Goal: Task Accomplishment & Management: Use online tool/utility

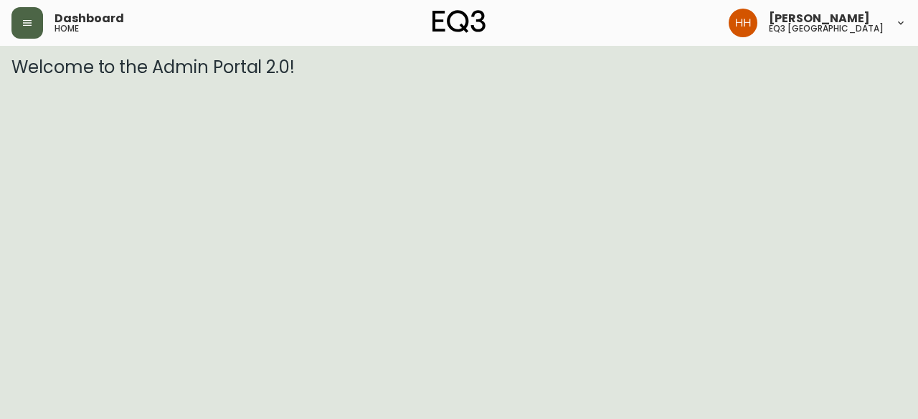
click at [34, 28] on button "button" at bounding box center [27, 23] width 32 height 32
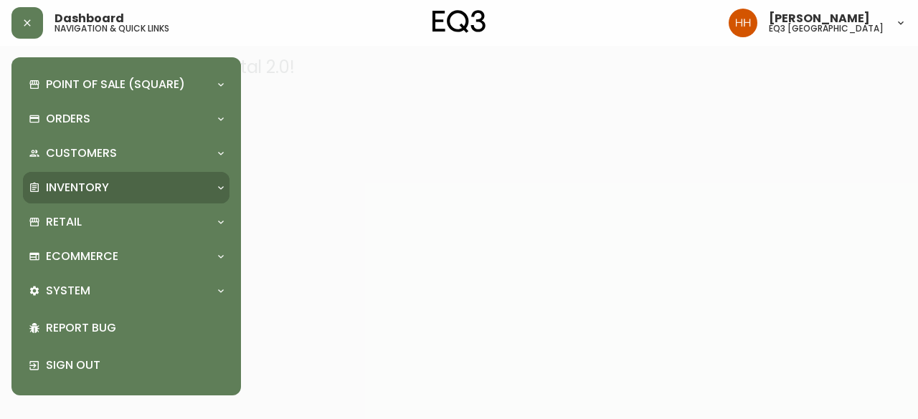
click at [129, 191] on div "Inventory" at bounding box center [119, 188] width 181 height 16
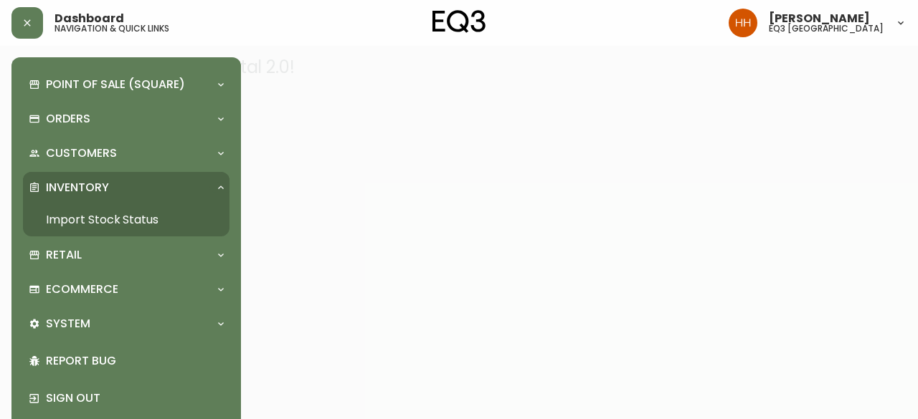
click at [130, 229] on link "Import Stock Status" at bounding box center [126, 220] width 206 height 33
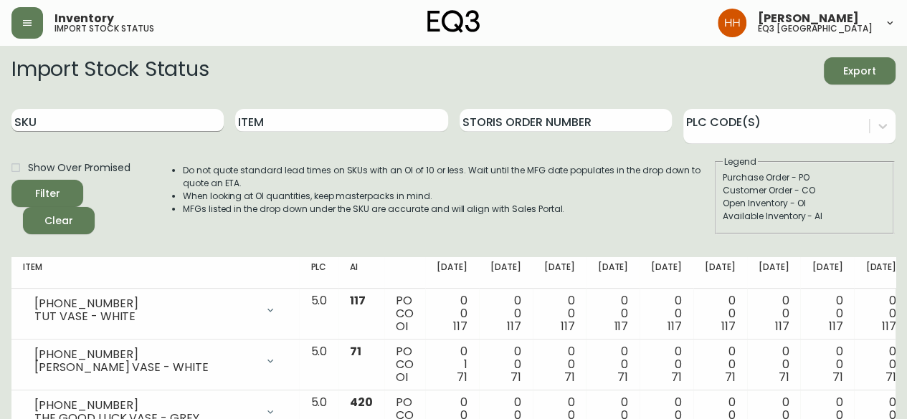
click at [75, 128] on input "SKU" at bounding box center [117, 120] width 212 height 23
paste input "7020-060-4-A"
click at [11, 180] on button "Filter" at bounding box center [47, 193] width 72 height 27
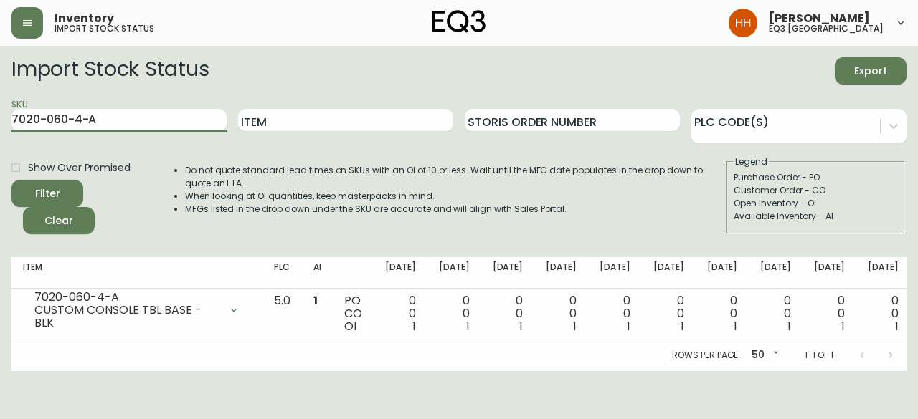
drag, startPoint x: 153, startPoint y: 120, endPoint x: -303, endPoint y: 119, distance: 456.0
click at [0, 119] on html "Inventory import stock status Hayley Henderson eq3 calgary Import Stock Status …" at bounding box center [459, 185] width 918 height 371
paste input "0-B"
click at [11, 180] on button "Filter" at bounding box center [47, 193] width 72 height 27
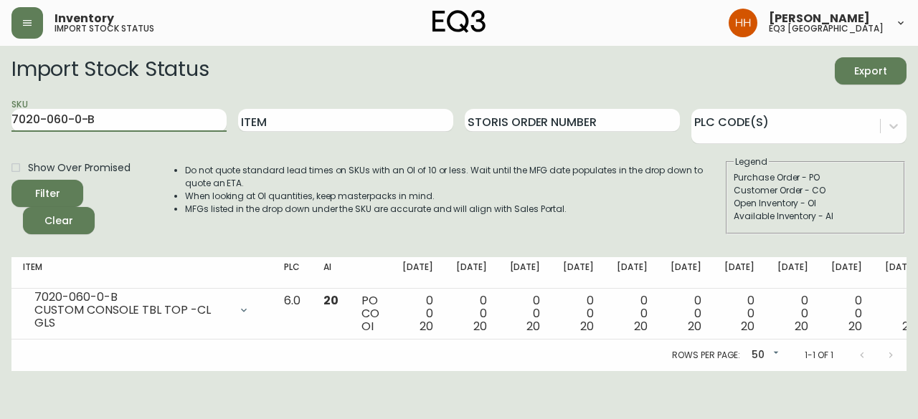
drag, startPoint x: 100, startPoint y: 119, endPoint x: -312, endPoint y: 121, distance: 411.5
click at [0, 121] on html "Inventory import stock status Hayley Henderson eq3 calgary Import Stock Status …" at bounding box center [459, 185] width 918 height 371
paste input "3180-522-01"
click at [11, 180] on button "Filter" at bounding box center [47, 193] width 72 height 27
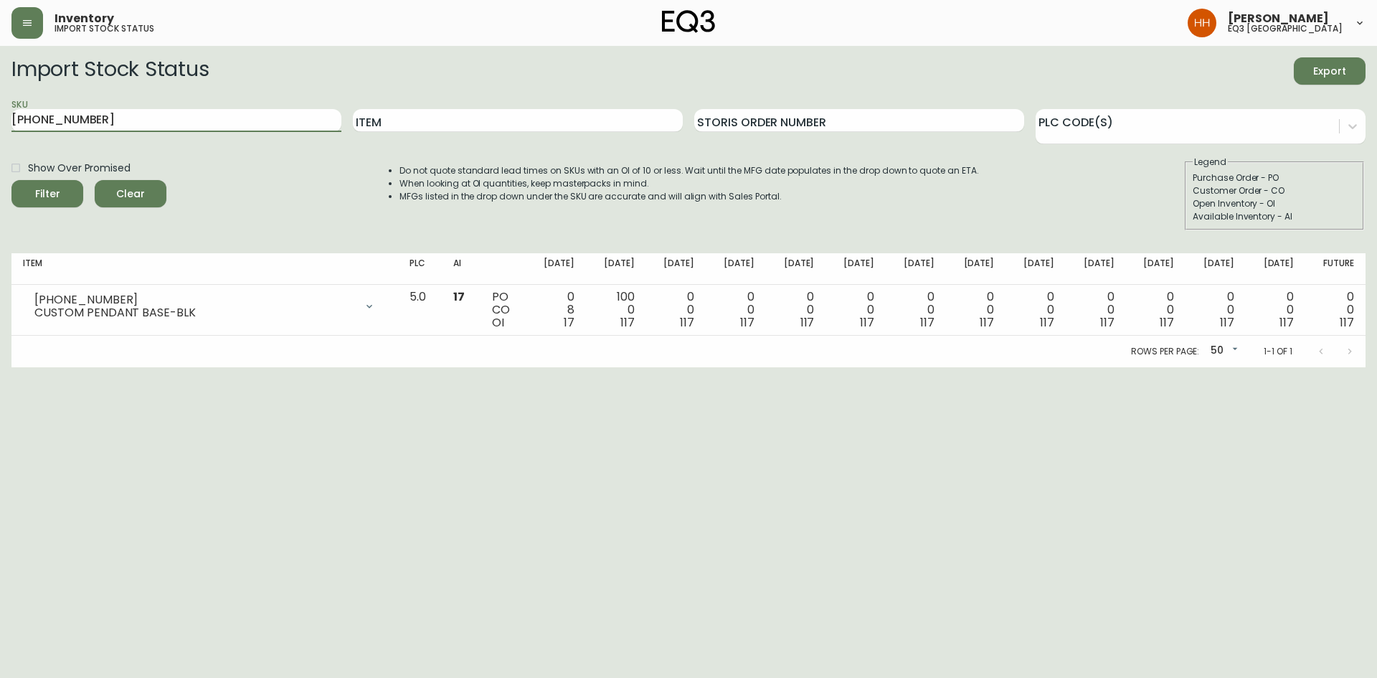
drag, startPoint x: 130, startPoint y: 115, endPoint x: 0, endPoint y: 159, distance: 136.9
click at [0, 159] on main "Import Stock Status Export SKU 3180-522-01 Item Storis Order Number PLC Code(s)…" at bounding box center [688, 206] width 1377 height 321
paste input "0"
click at [11, 180] on button "Filter" at bounding box center [47, 193] width 72 height 27
drag, startPoint x: 129, startPoint y: 129, endPoint x: 0, endPoint y: 139, distance: 129.4
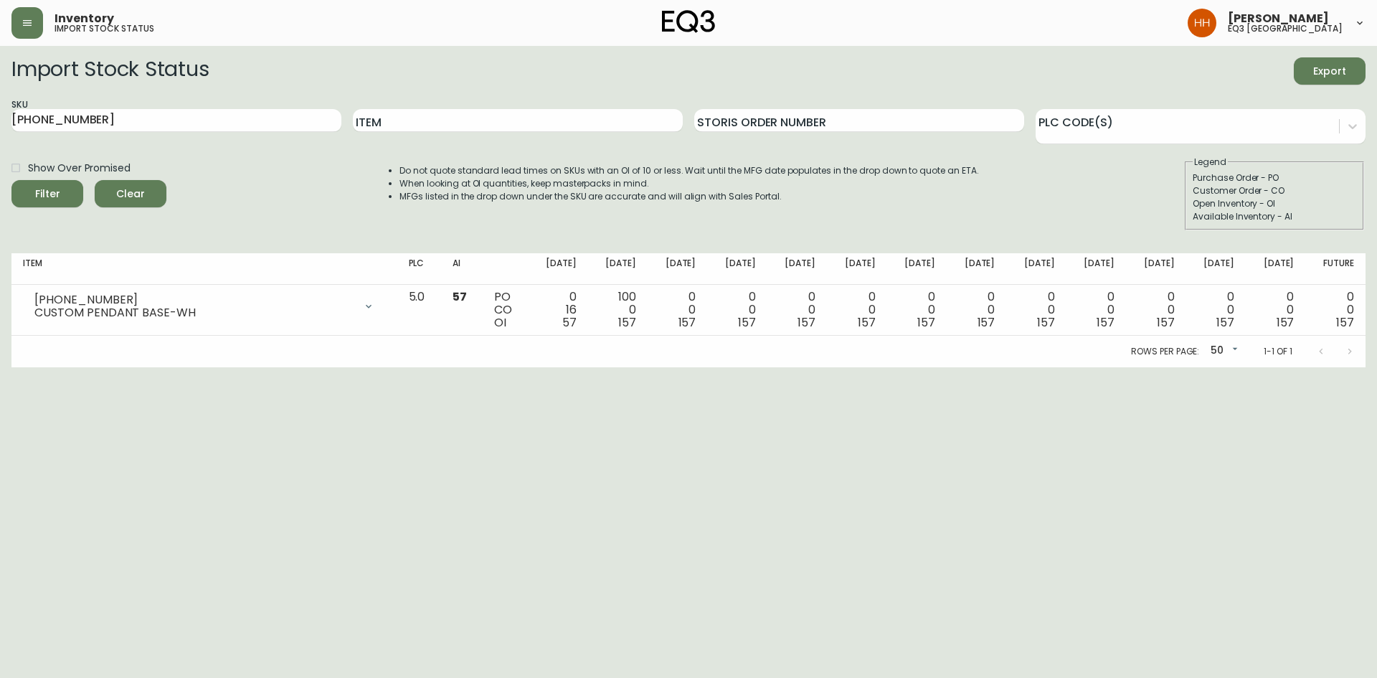
click at [0, 139] on main "Import Stock Status Export SKU 3180-522-00 Item Storis Order Number PLC Code(s)…" at bounding box center [688, 206] width 1377 height 321
paste input "020-812-1"
type input "3020-812-1"
click at [11, 180] on button "Filter" at bounding box center [47, 193] width 72 height 27
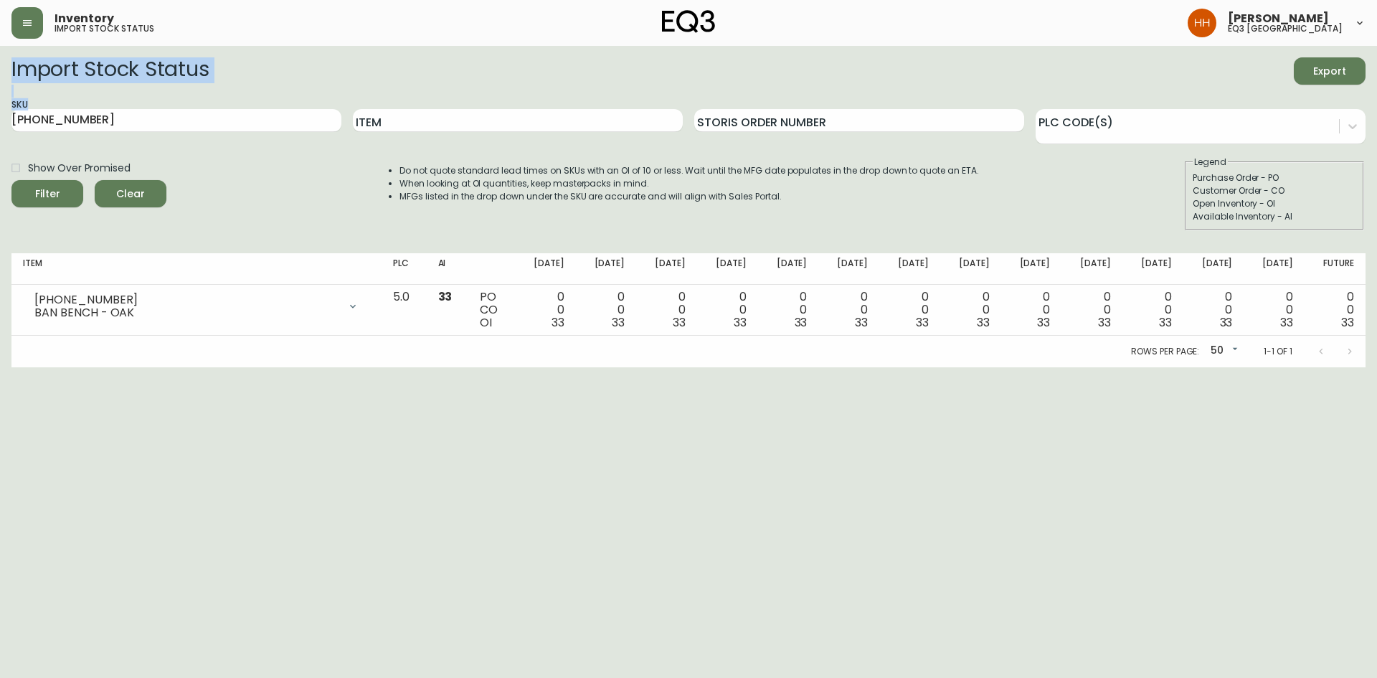
drag, startPoint x: 138, startPoint y: 133, endPoint x: 47, endPoint y: 73, distance: 108.8
click at [1, 67] on main "Import Stock Status Export SKU 3020-812-1 Item Storis Order Number PLC Code(s) …" at bounding box center [688, 206] width 1377 height 321
drag, startPoint x: 107, startPoint y: 118, endPoint x: 0, endPoint y: 93, distance: 109.7
click at [0, 147] on main "Import Stock Status Export SKU 3020-812-1 Item Storis Order Number PLC Code(s) …" at bounding box center [688, 206] width 1377 height 321
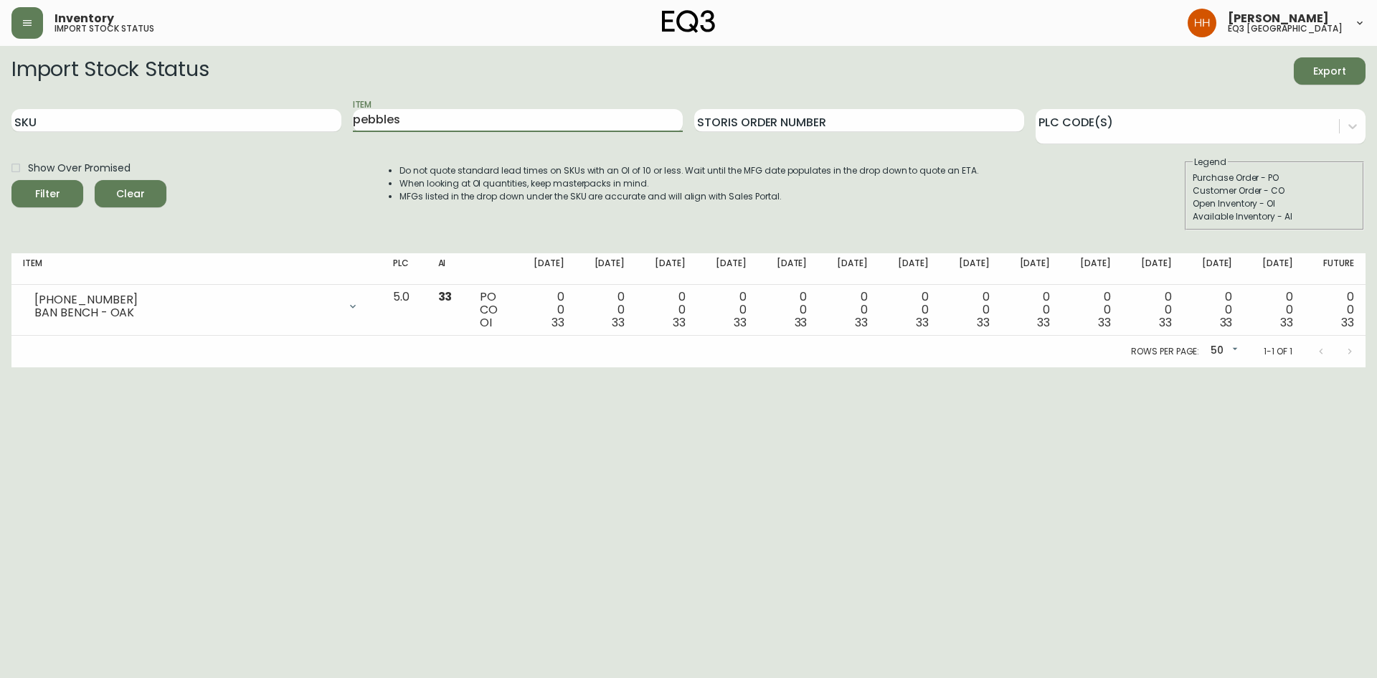
type input "pebbles"
click at [11, 180] on button "Filter" at bounding box center [47, 193] width 72 height 27
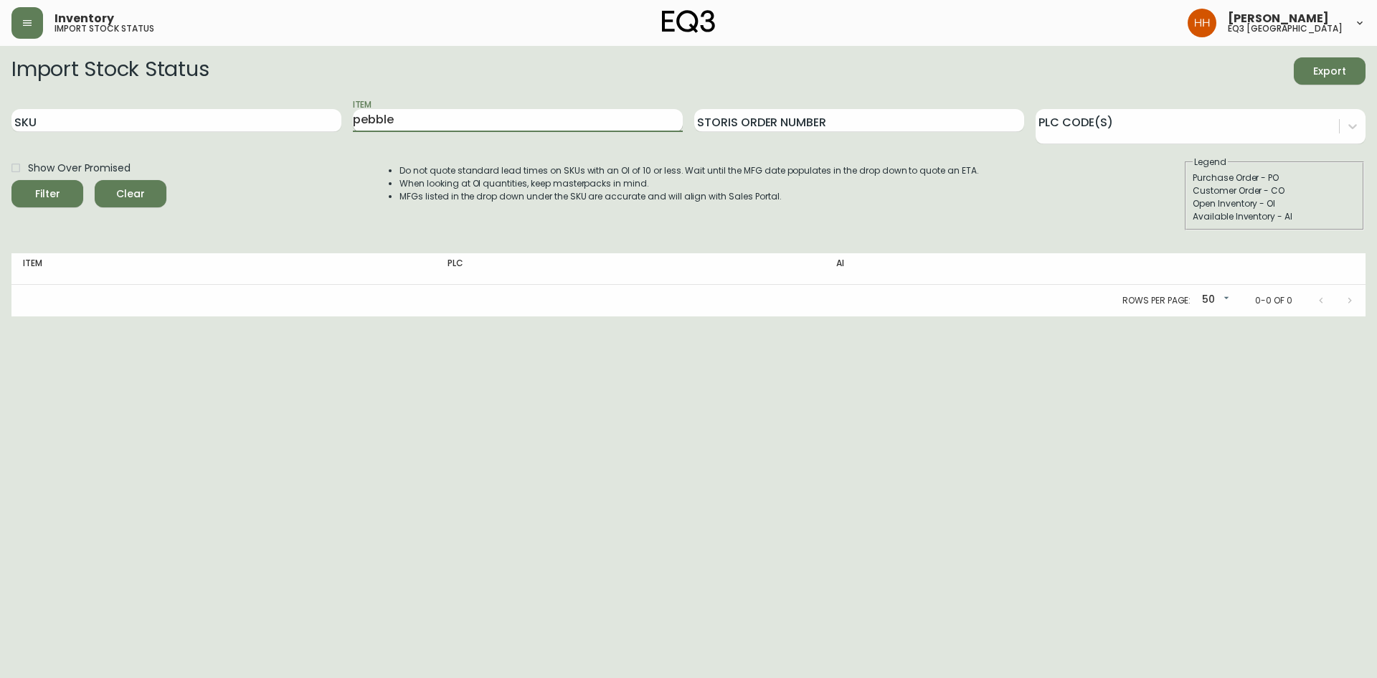
type input "pebble"
click at [11, 180] on button "Filter" at bounding box center [47, 193] width 72 height 27
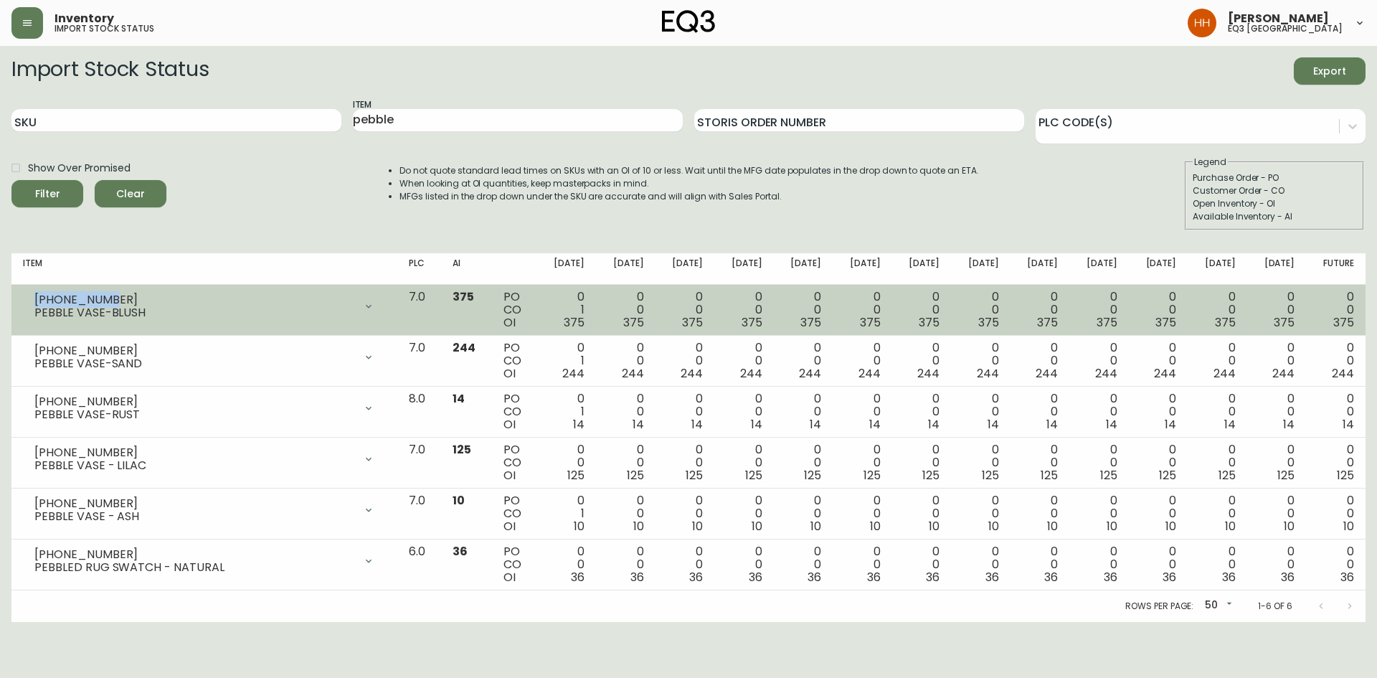
drag, startPoint x: 120, startPoint y: 300, endPoint x: 13, endPoint y: 303, distance: 106.9
click at [13, 303] on td "3140-9208-2 PEBBLE VASE-BLUSH Opening Balance 376 ( Sep 03, 2025 ) Available In…" at bounding box center [204, 310] width 386 height 51
copy div "3140-9208-2"
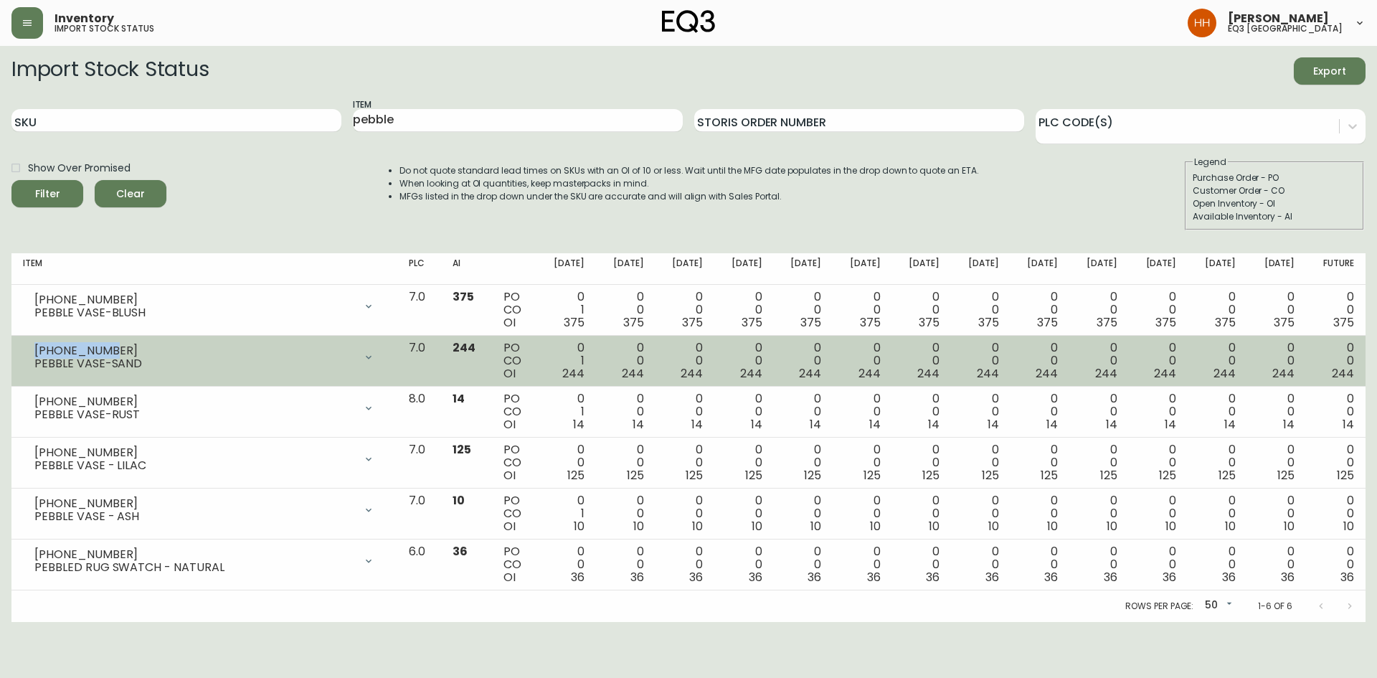
drag, startPoint x: 107, startPoint y: 351, endPoint x: 11, endPoint y: 348, distance: 95.4
click at [11, 348] on td "3140-9208-7 PEBBLE VASE-SAND Opening Balance 245 ( Sep 03, 2025 ) Available Inv…" at bounding box center [204, 361] width 386 height 51
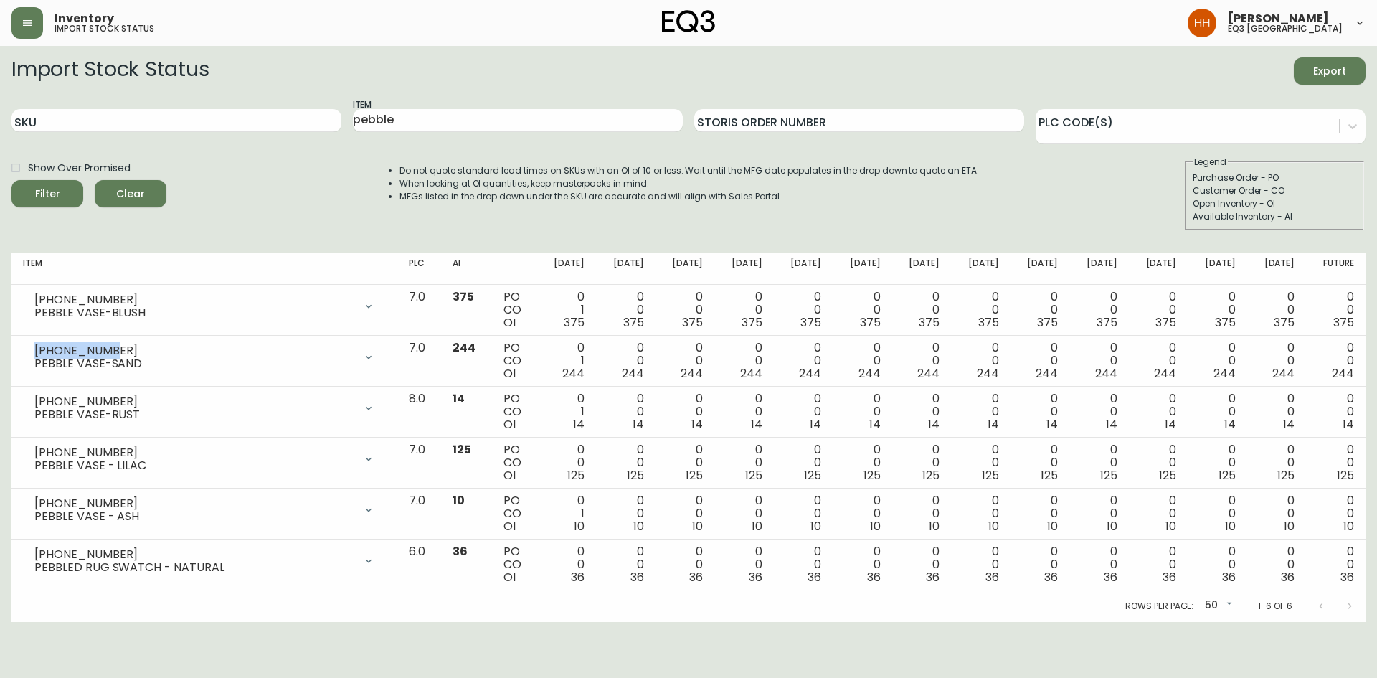
copy div "3140-9208-7"
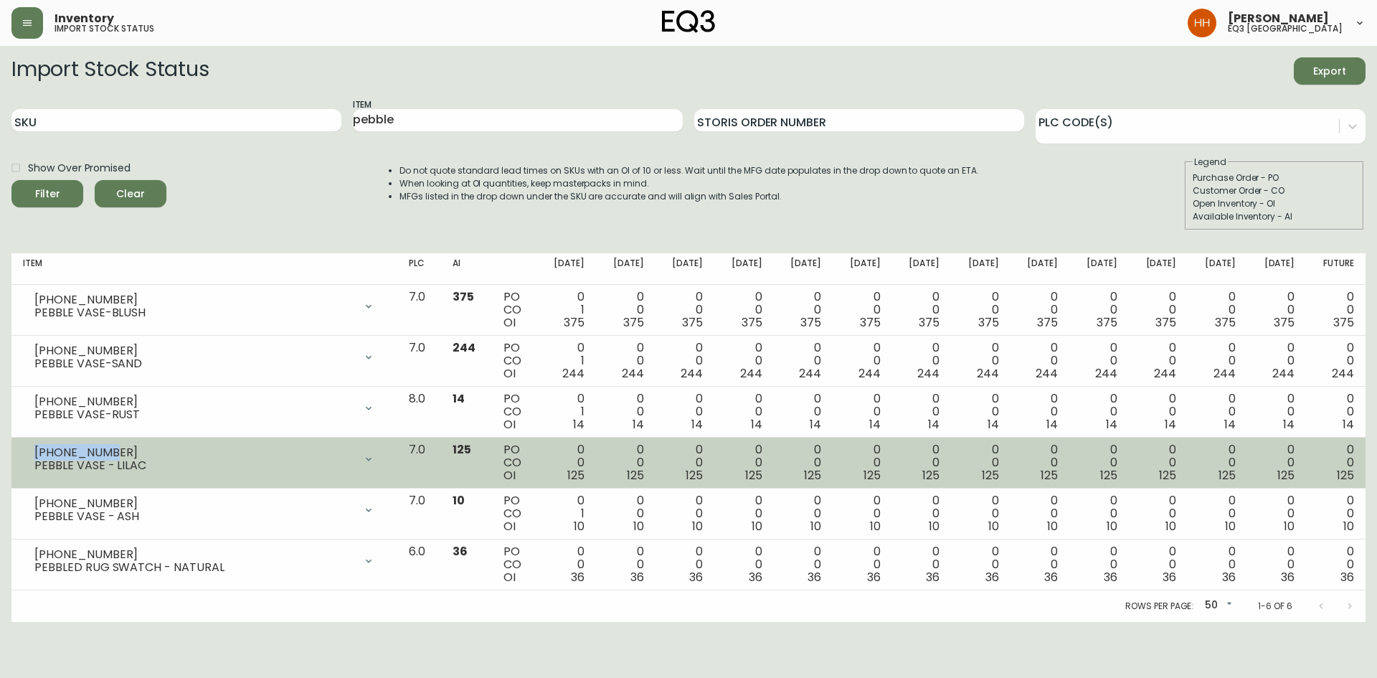
drag, startPoint x: 114, startPoint y: 452, endPoint x: 33, endPoint y: 451, distance: 81.0
click at [33, 419] on div "3140-9209-3 PEBBLE VASE - LILAC" at bounding box center [204, 459] width 363 height 32
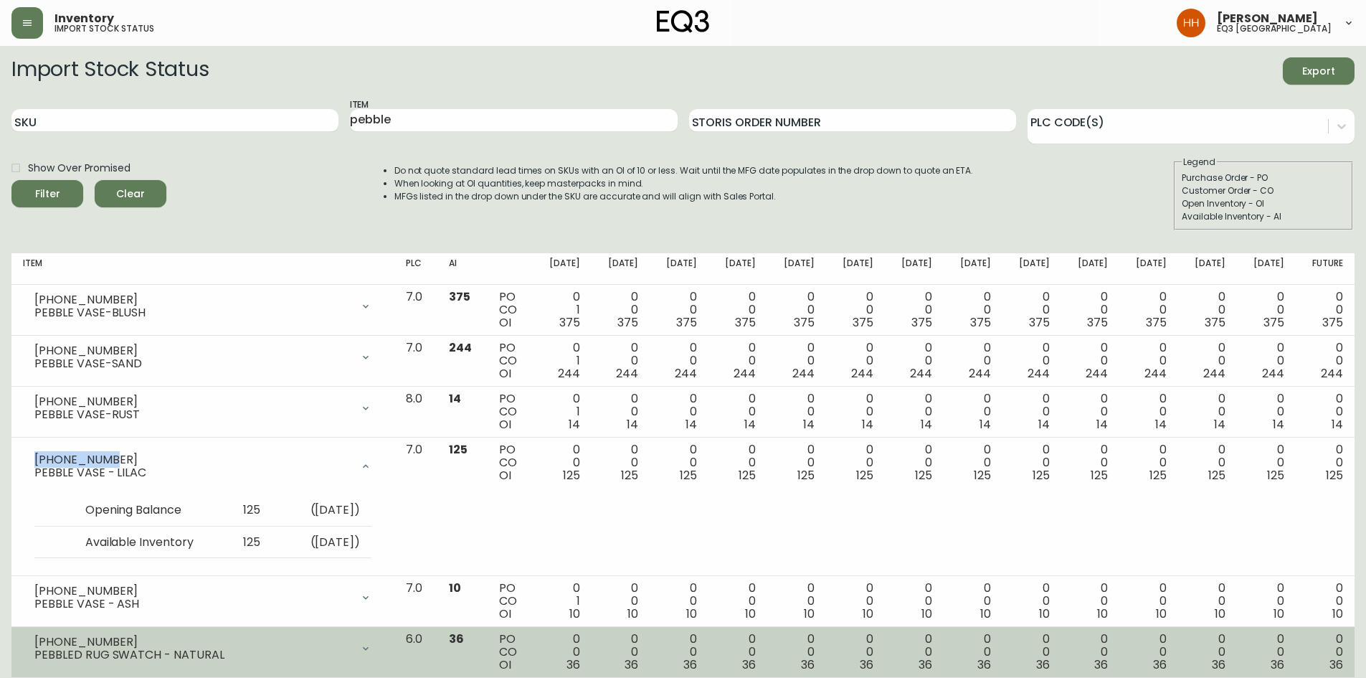
copy div "3140-9209-3"
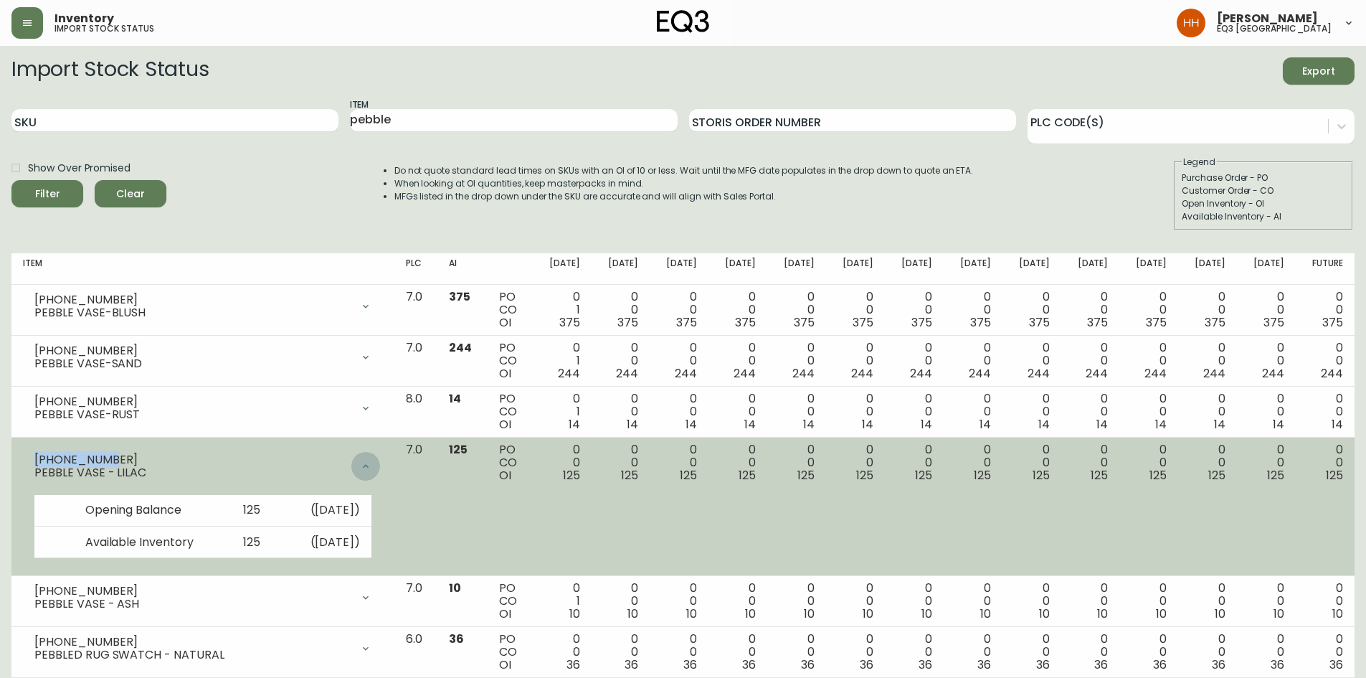
click at [371, 419] on icon at bounding box center [365, 465] width 11 height 11
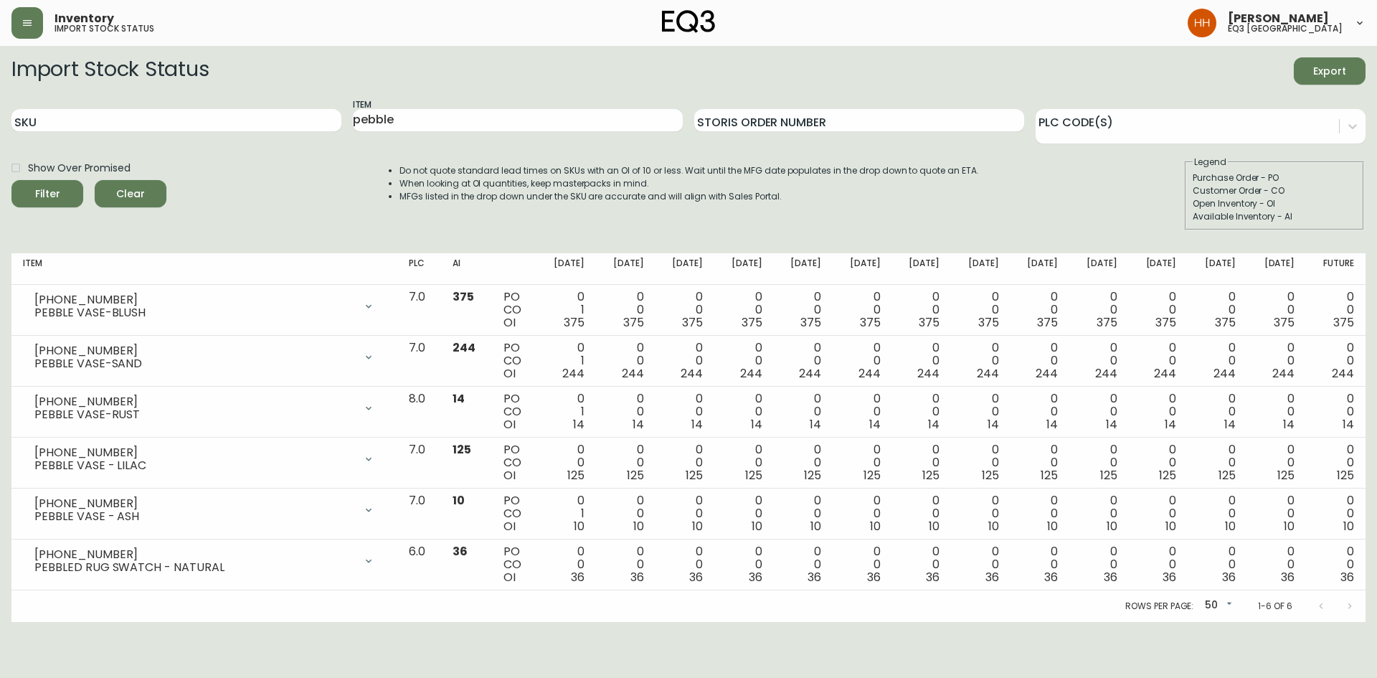
click at [227, 419] on div "Rows per page: 50 50 1-6 of 6" at bounding box center [688, 606] width 1354 height 32
drag, startPoint x: 398, startPoint y: 112, endPoint x: 17, endPoint y: 113, distance: 380.7
click at [30, 116] on div "SKU Item pebble Storis Order Number PLC Code(s)" at bounding box center [688, 121] width 1354 height 47
type input "TARTAN"
click at [11, 180] on button "Filter" at bounding box center [47, 193] width 72 height 27
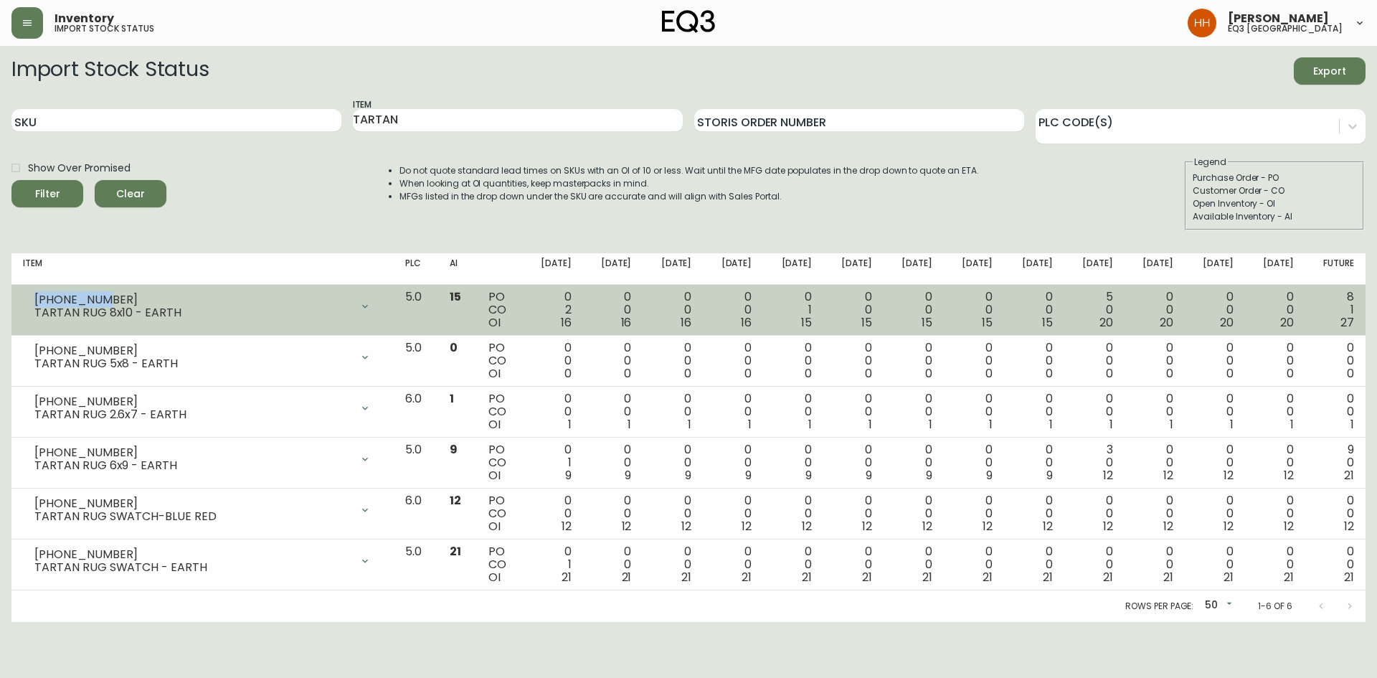
drag, startPoint x: 103, startPoint y: 298, endPoint x: 36, endPoint y: 300, distance: 67.4
click at [36, 300] on div "3190-192-8" at bounding box center [192, 299] width 316 height 13
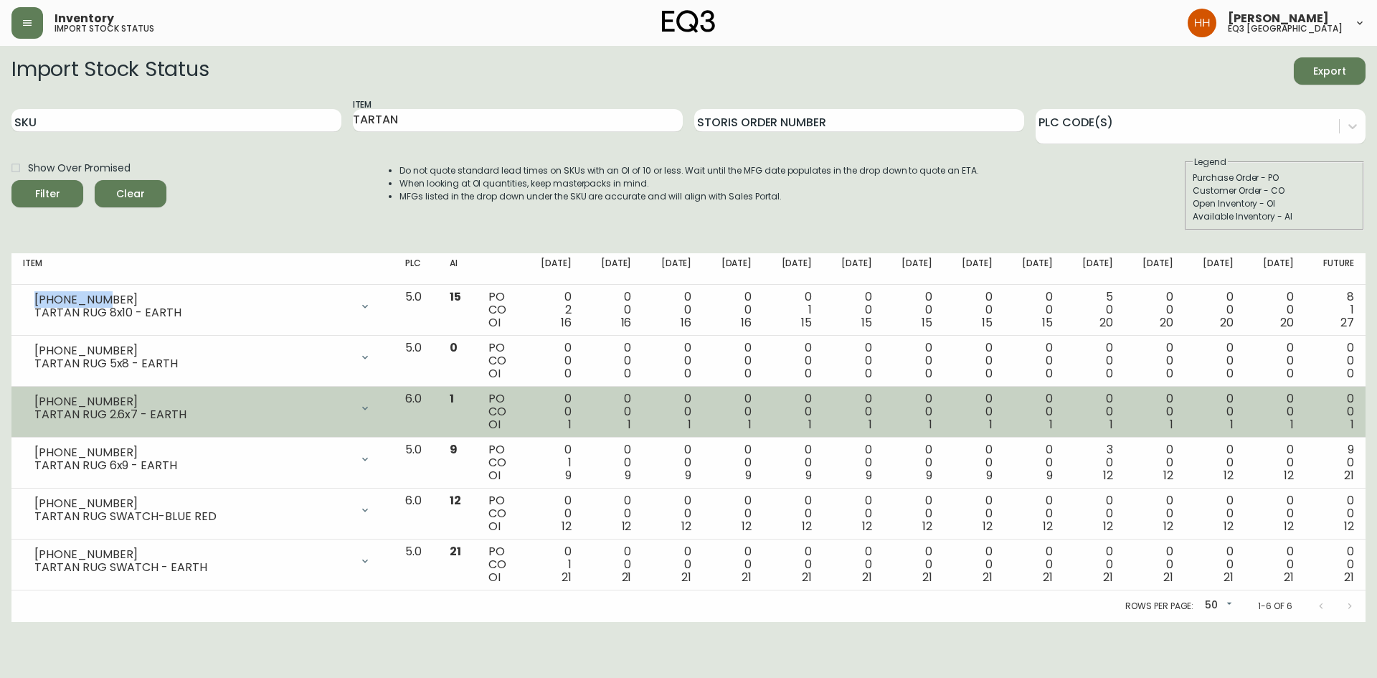
copy div "3190-192-8"
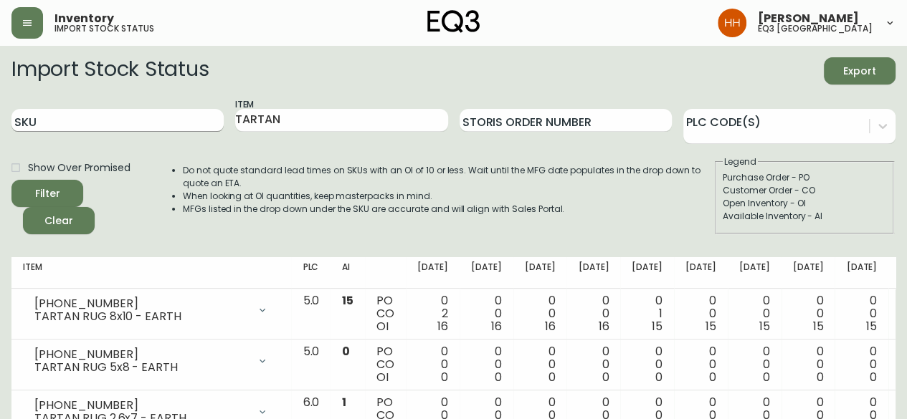
click at [80, 126] on input "SKU" at bounding box center [117, 120] width 212 height 23
paste input "3020-383-4"
type input "3020-383-4"
drag, startPoint x: 283, startPoint y: 125, endPoint x: -65, endPoint y: 114, distance: 348.6
click at [0, 114] on html "Inventory import stock status Hayley Henderson eq3 calgary Import Stock Status …" at bounding box center [453, 313] width 907 height 626
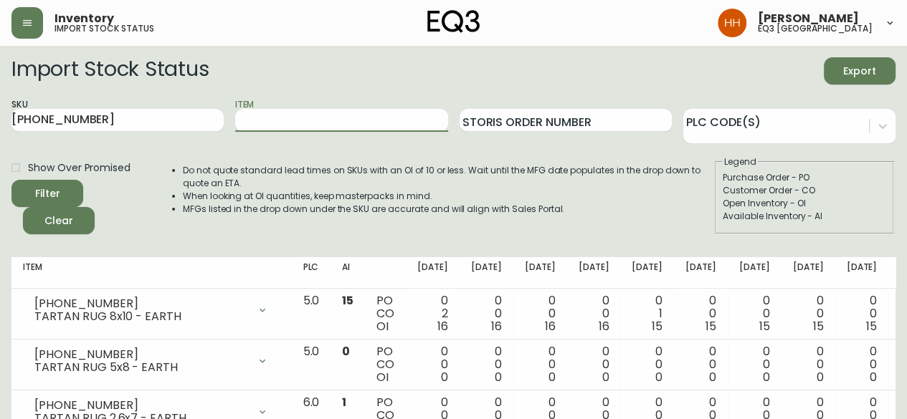
click at [11, 180] on button "Filter" at bounding box center [47, 193] width 72 height 27
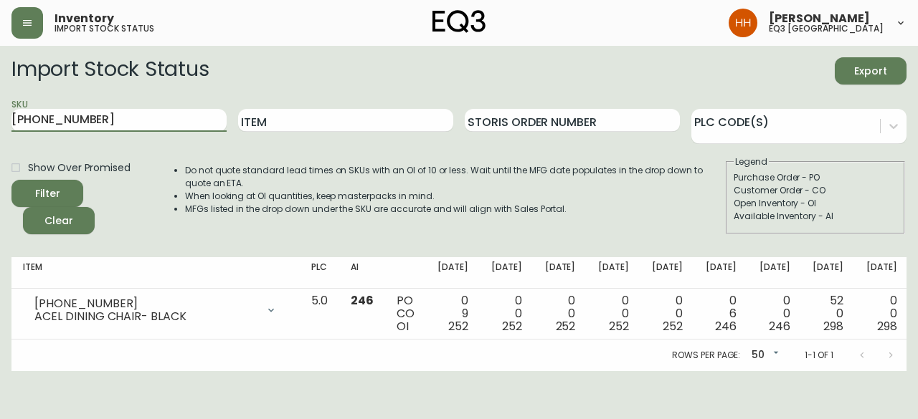
drag, startPoint x: 143, startPoint y: 121, endPoint x: -219, endPoint y: 124, distance: 362.1
click at [0, 124] on html "Inventory import stock status Hayley Henderson eq3 calgary Import Stock Status …" at bounding box center [459, 185] width 918 height 371
paste input "812-1"
click at [11, 180] on button "Filter" at bounding box center [47, 193] width 72 height 27
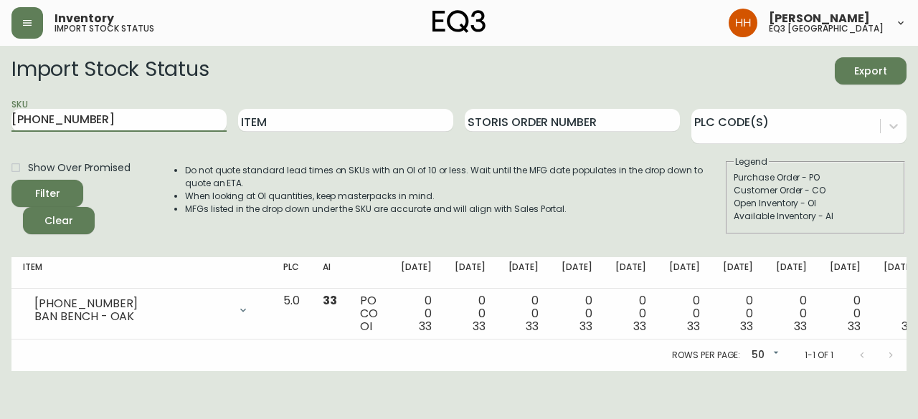
drag, startPoint x: 100, startPoint y: 115, endPoint x: -128, endPoint y: 136, distance: 228.2
click at [0, 136] on html "Inventory import stock status Hayley Henderson eq3 calgary Import Stock Status …" at bounding box center [459, 185] width 918 height 371
paste input "180-522-0"
type input "3180-522-01"
click at [11, 180] on button "Filter" at bounding box center [47, 193] width 72 height 27
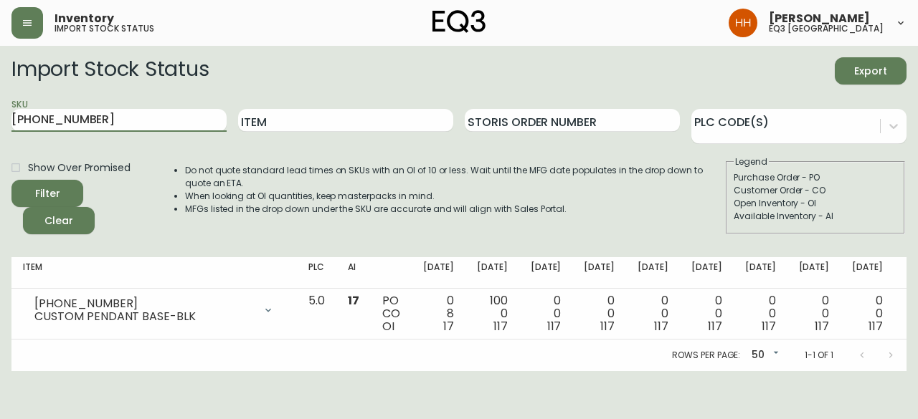
drag, startPoint x: 82, startPoint y: 120, endPoint x: -224, endPoint y: 121, distance: 306.9
click at [0, 121] on html "Inventory import stock status Hayley Henderson eq3 calgary Import Stock Status …" at bounding box center [459, 185] width 918 height 371
paste input "7020-060-4-A"
type input "7020-060-4-A"
click at [11, 180] on button "Filter" at bounding box center [47, 193] width 72 height 27
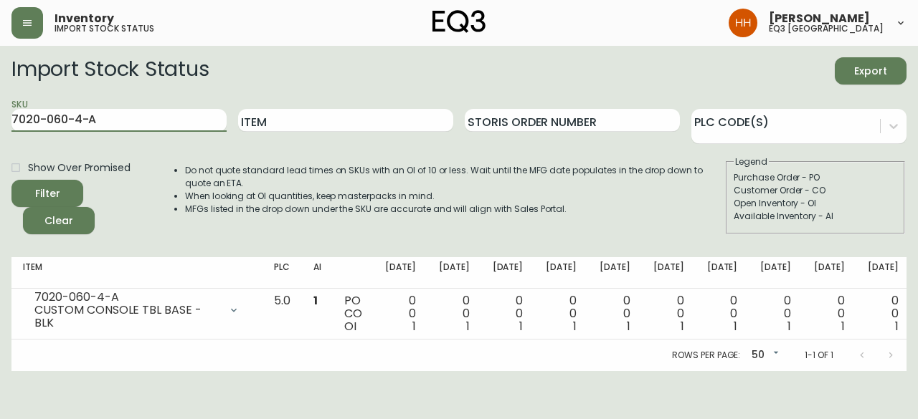
click at [294, 163] on div "Do not quote standard lead times on SKUs with an OI of 10 or less. Wait until t…" at bounding box center [440, 195] width 568 height 79
